Goal: Transaction & Acquisition: Download file/media

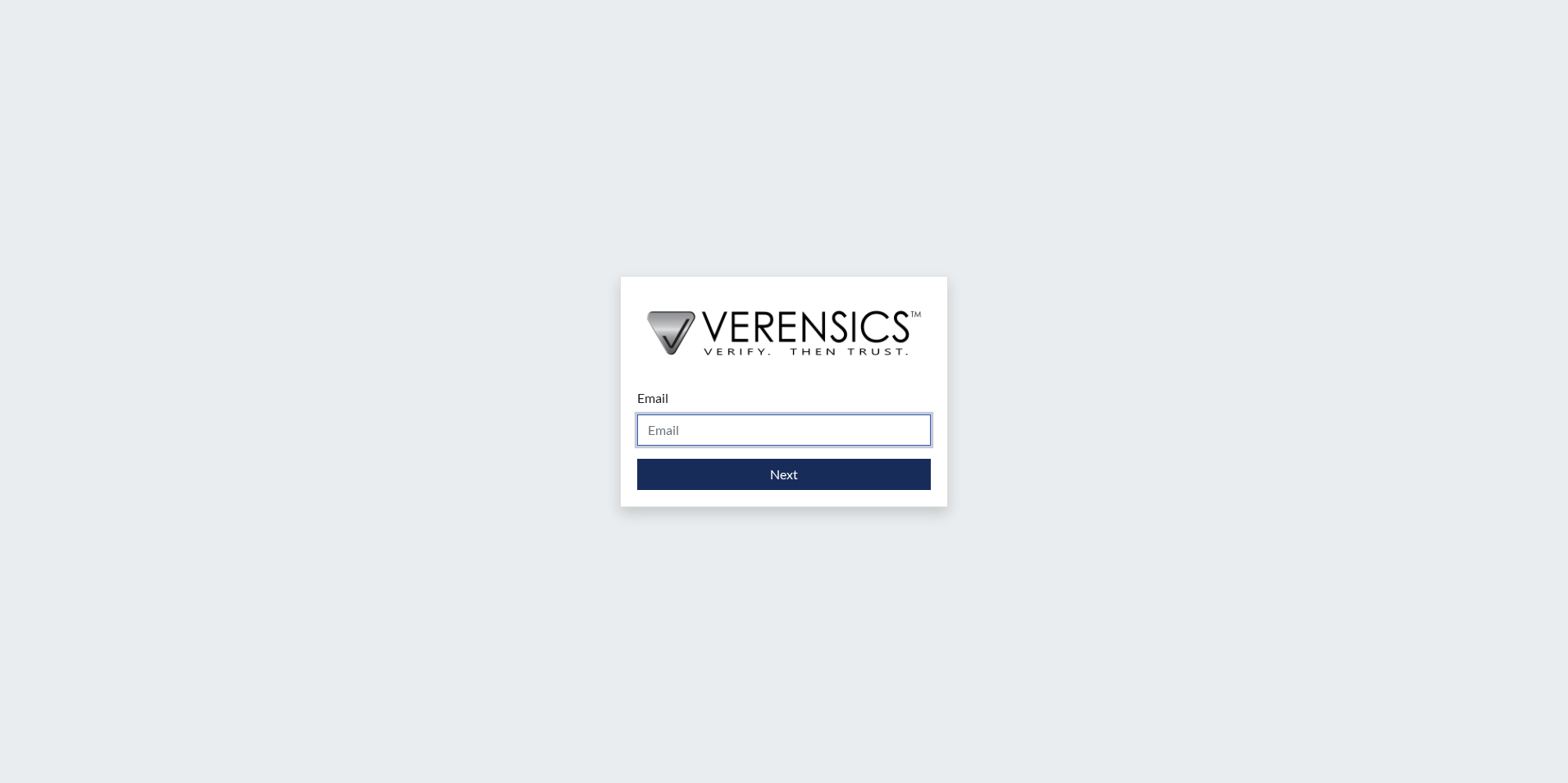
click at [682, 422] on input "Email" at bounding box center [784, 429] width 293 height 31
type input "[PERSON_NAME][EMAIL_ADDRESS][PERSON_NAME][DOMAIN_NAME]"
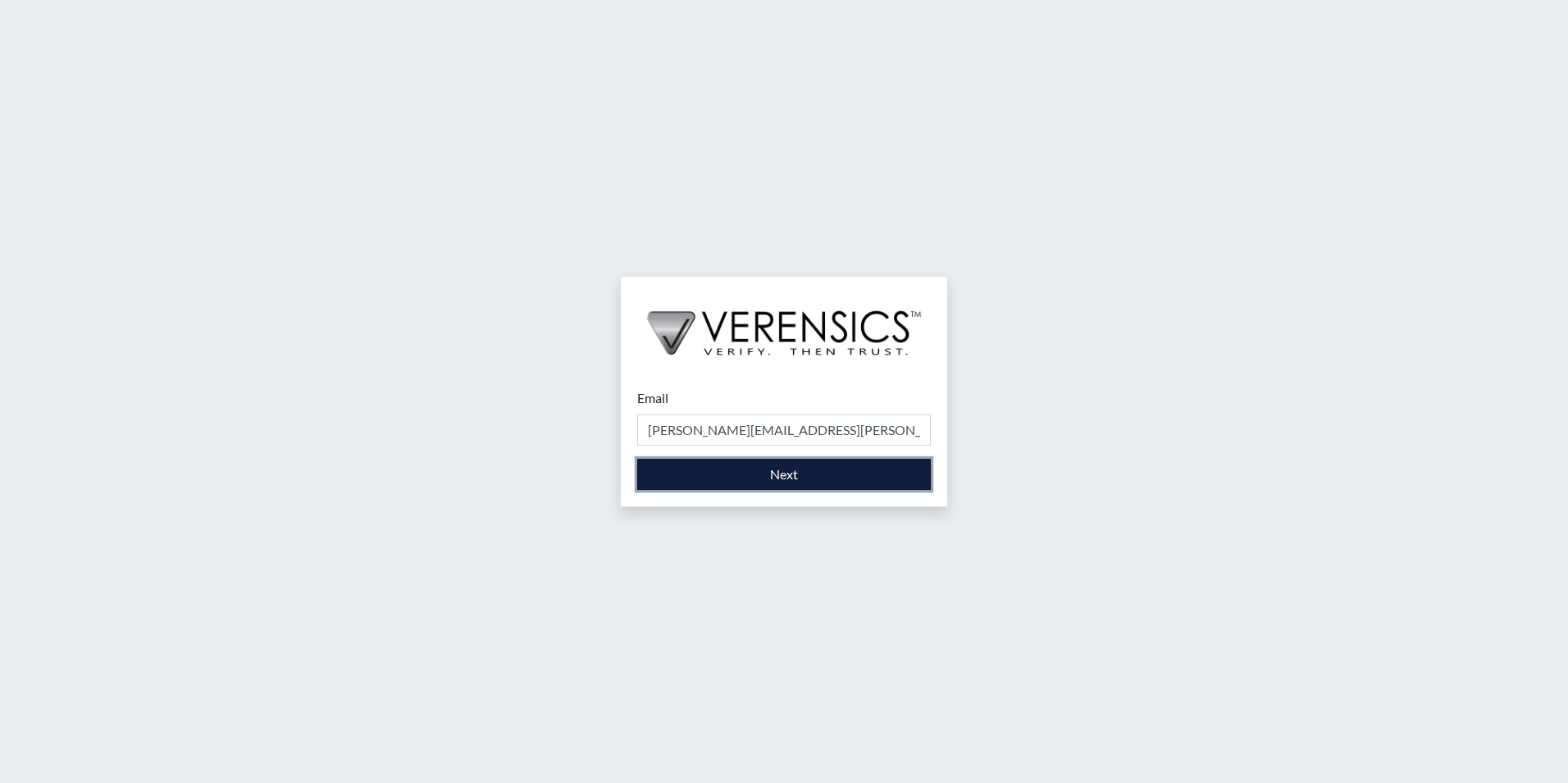
click at [774, 478] on button "Next" at bounding box center [784, 474] width 293 height 31
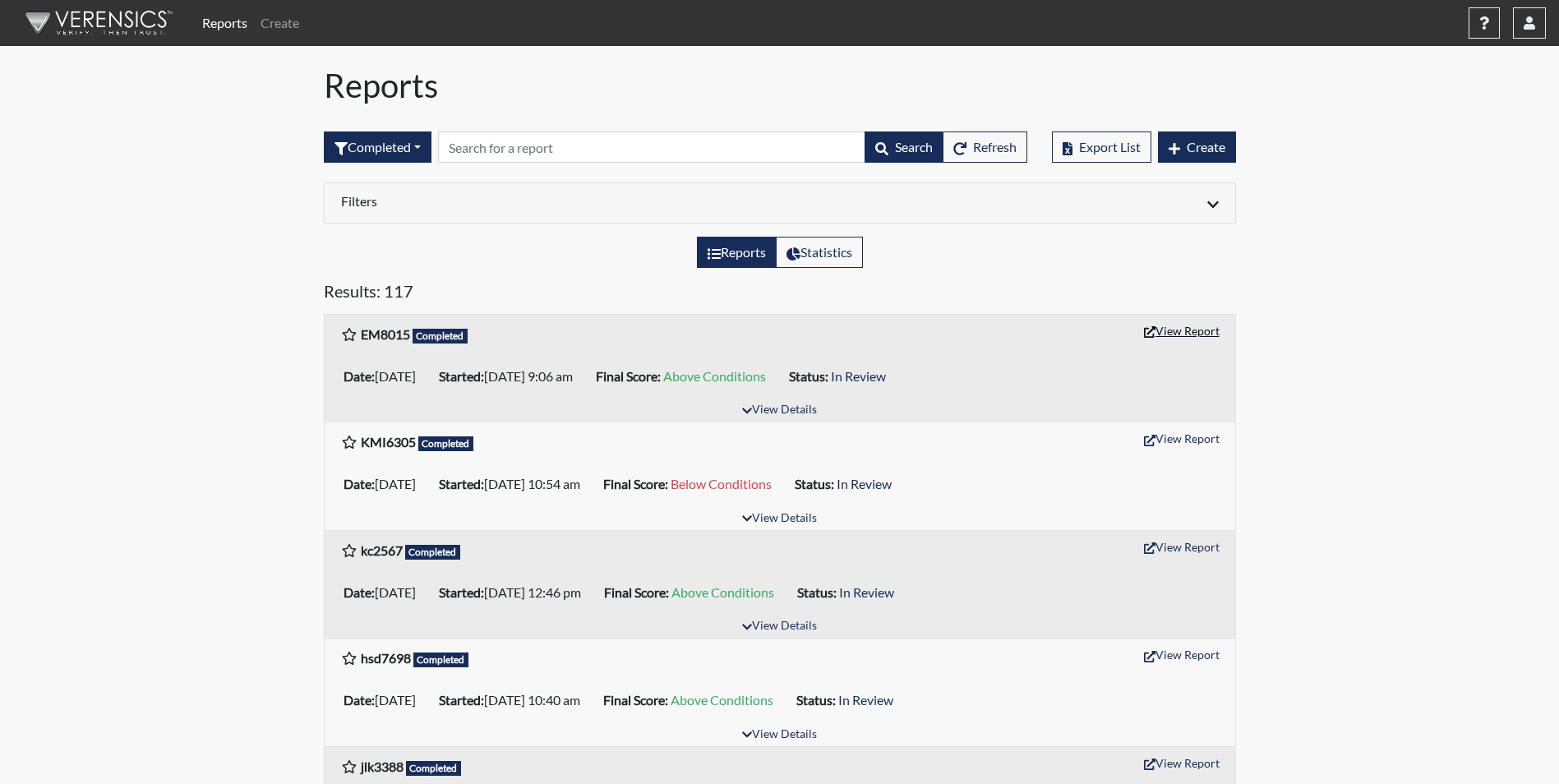
click at [1174, 327] on button "View Report" at bounding box center [1181, 331] width 90 height 25
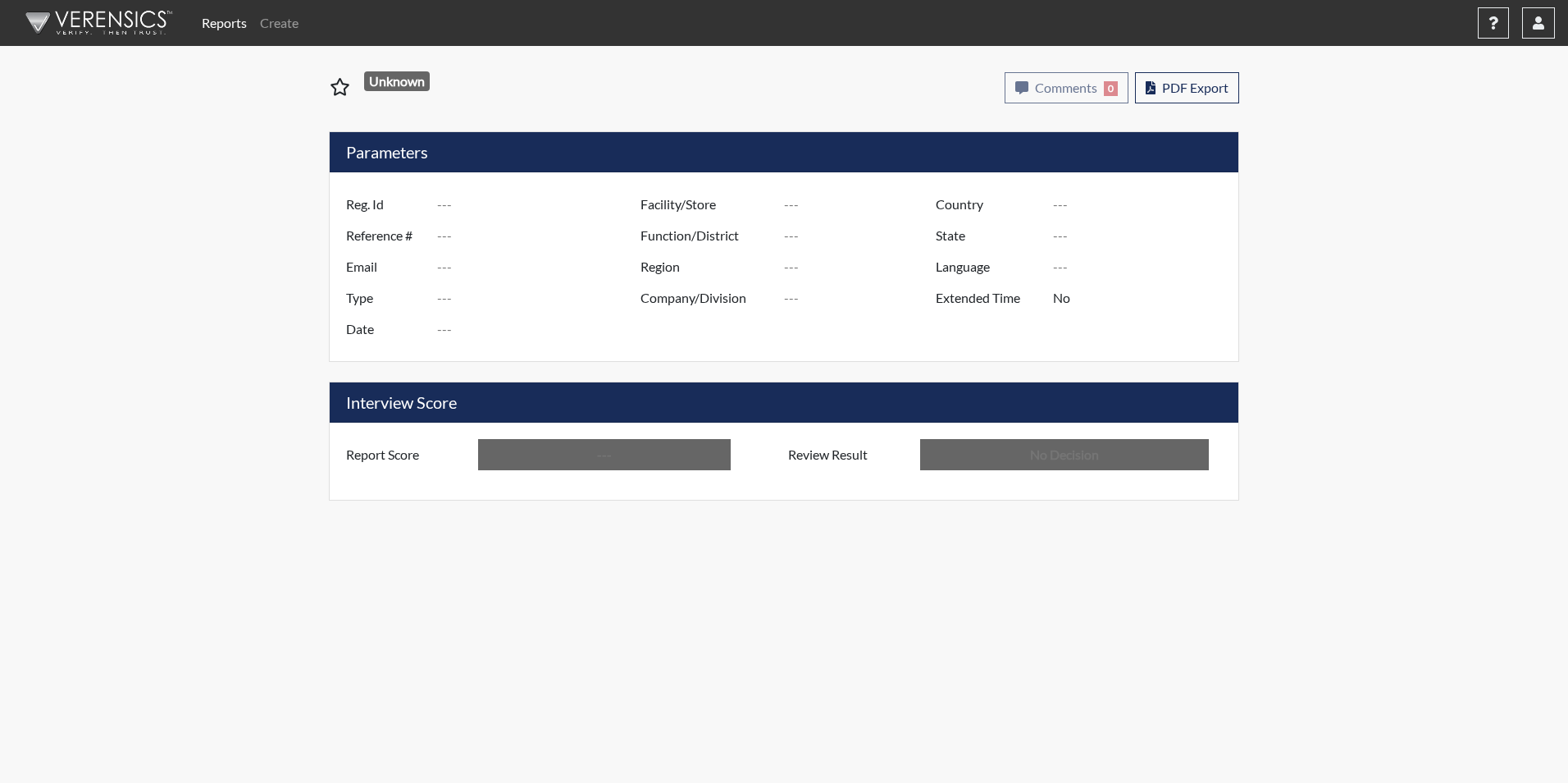
type input "EM8015"
type input "50842"
type input "---"
type input "Corrections Pre-Employment"
type input "[DATE]"
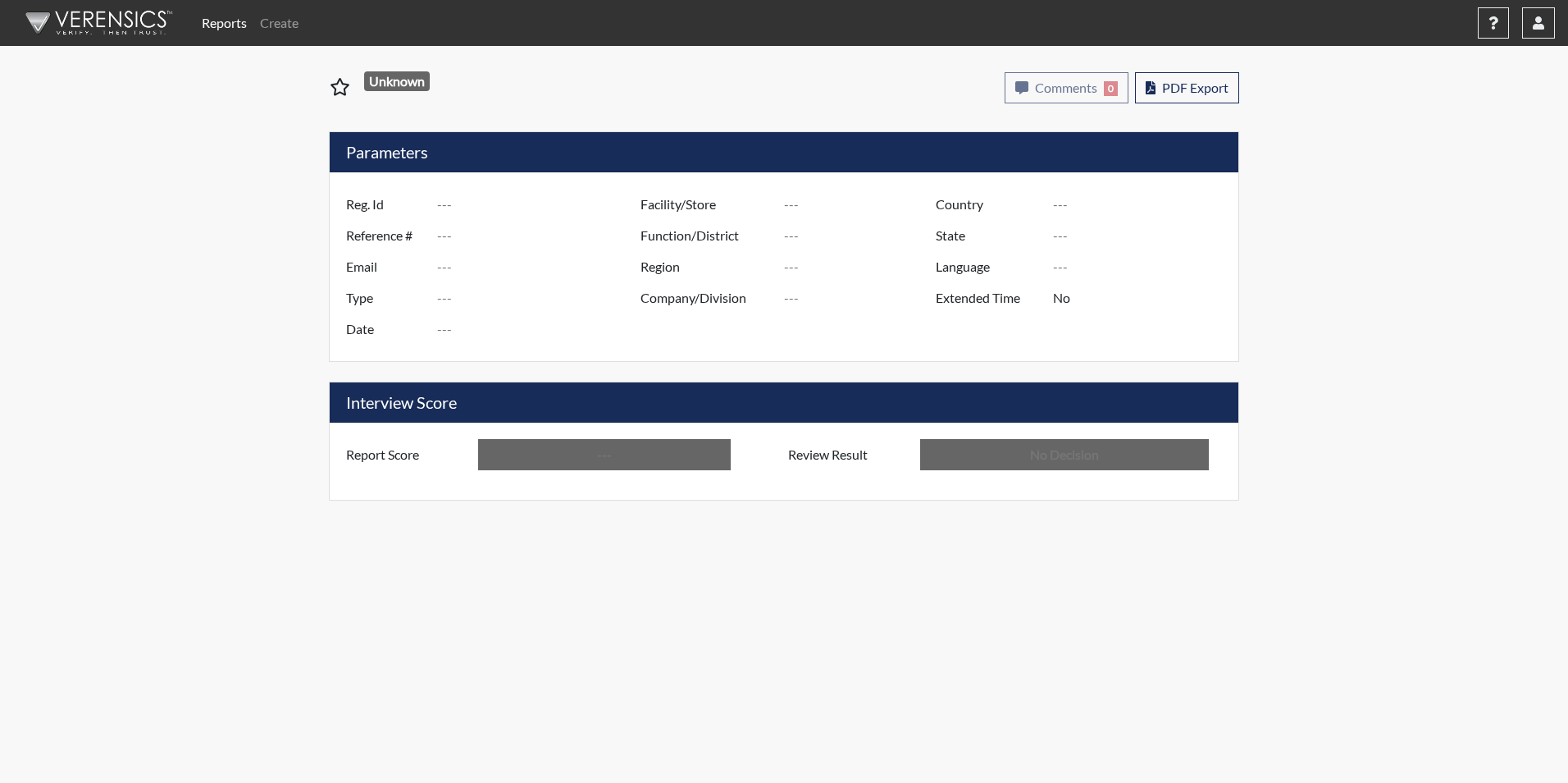
type input "GD&CP*"
type input "[GEOGRAPHIC_DATA]"
type input "[US_STATE]"
type input "English"
type input "Above Conditions"
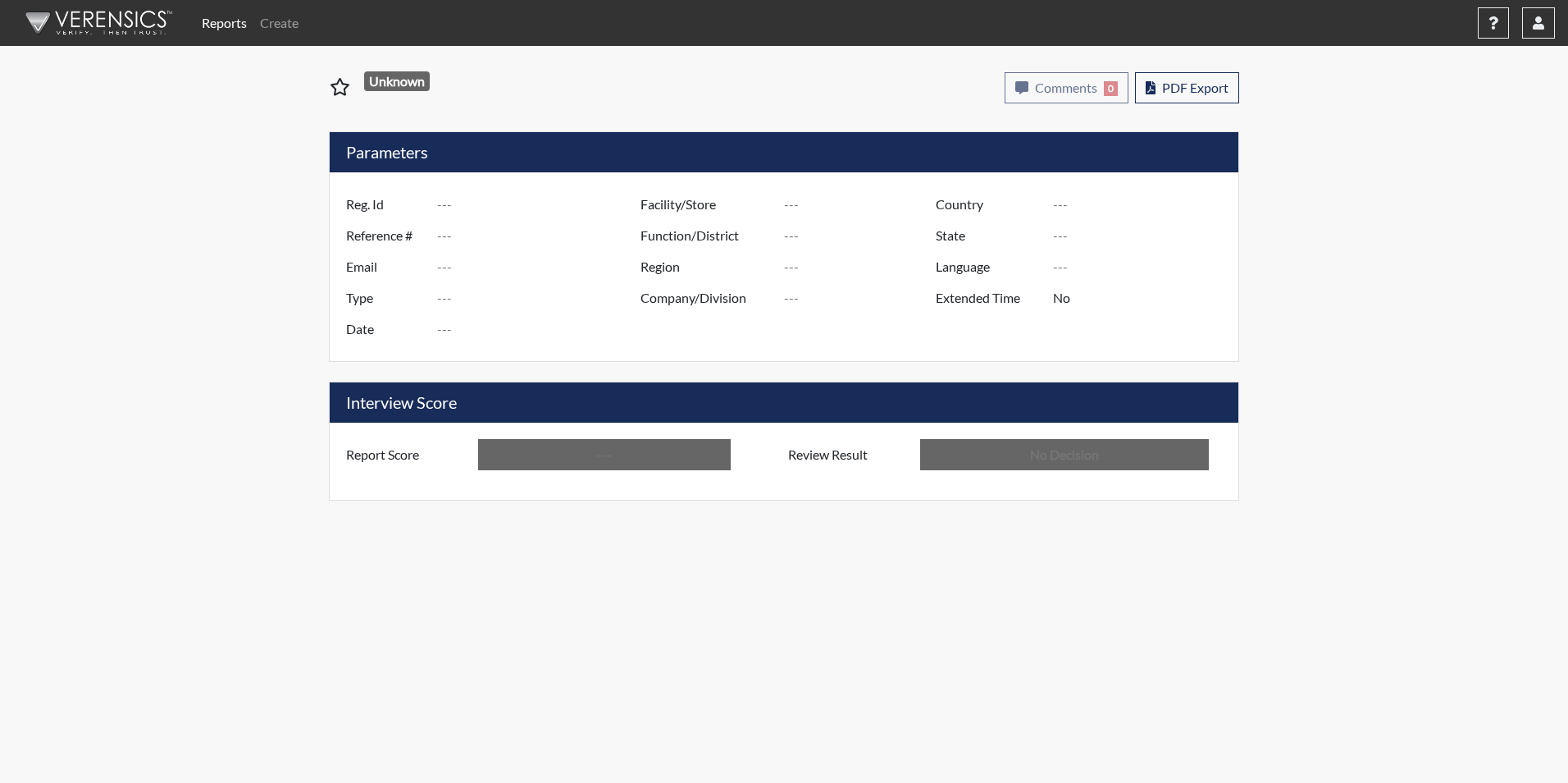
type input "In Review"
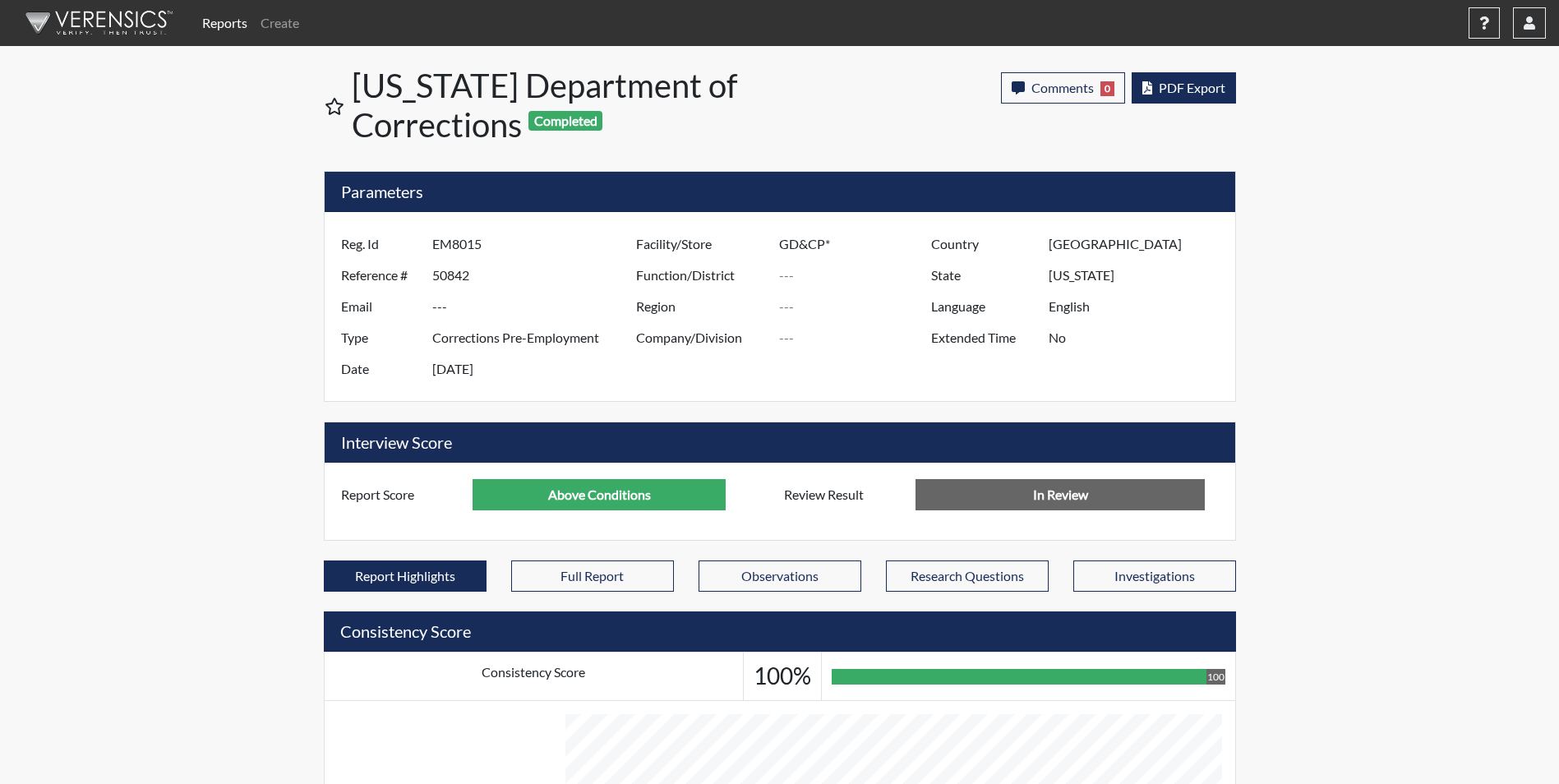
scroll to position [272, 683]
click at [1176, 87] on span "PDF Export" at bounding box center [1192, 87] width 67 height 16
